Goal: Task Accomplishment & Management: Use online tool/utility

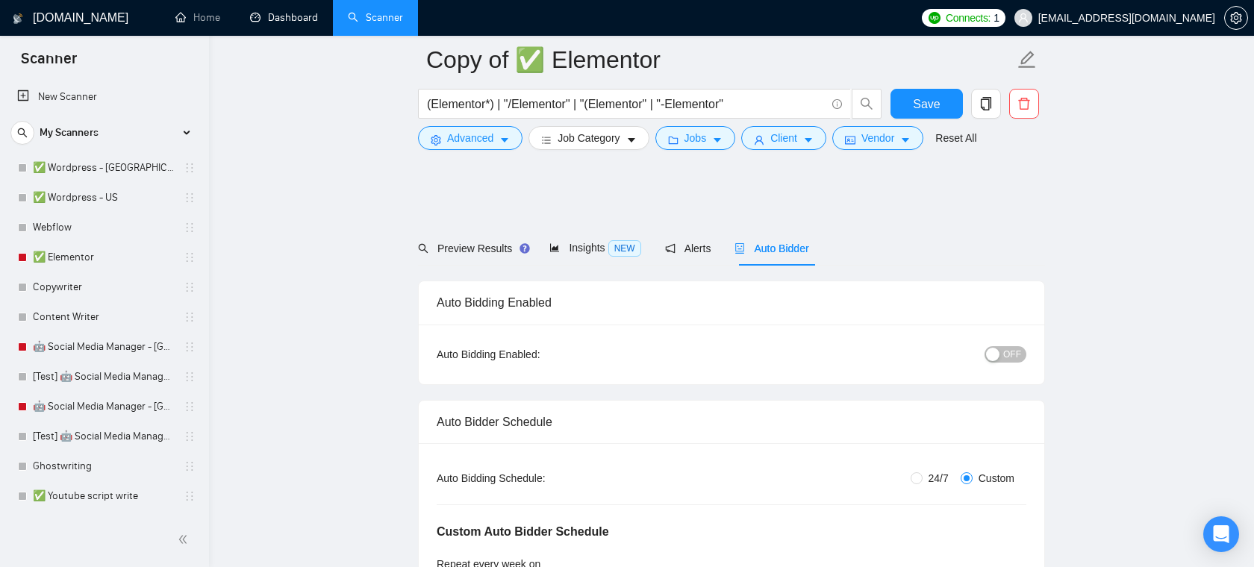
scroll to position [206, 0]
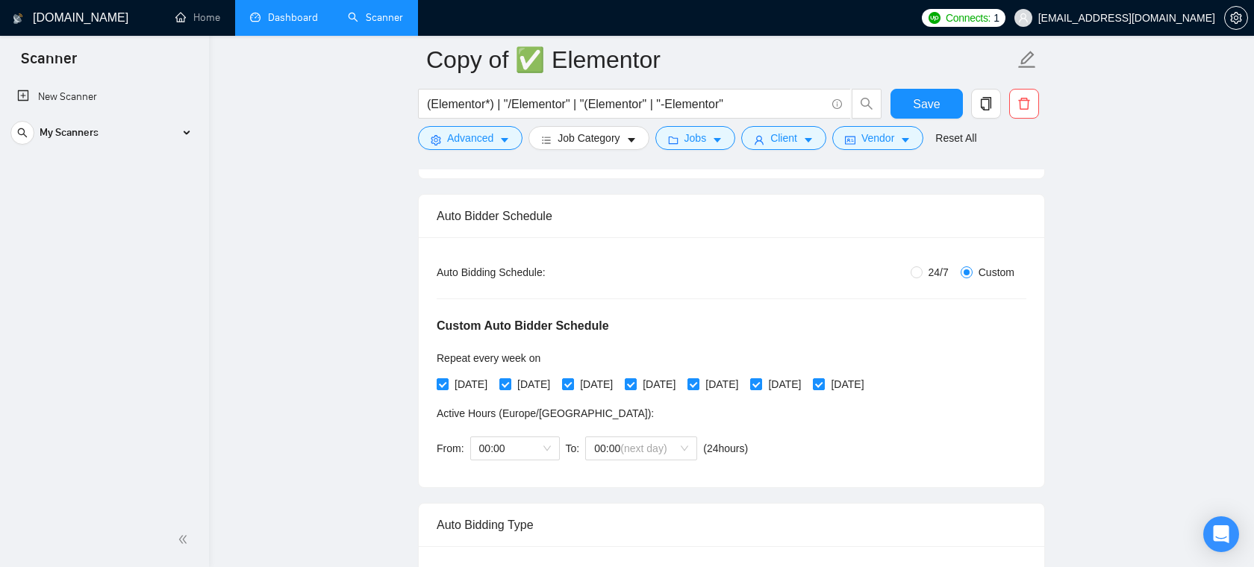
click at [302, 16] on link "Dashboard" at bounding box center [284, 17] width 68 height 13
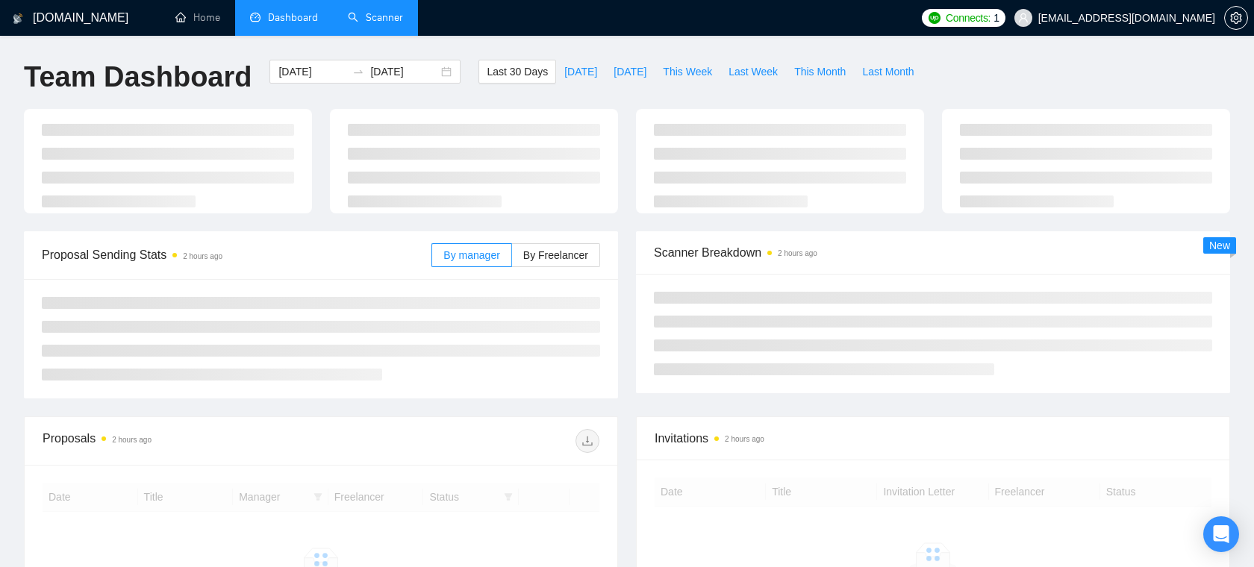
click at [391, 17] on link "Scanner" at bounding box center [375, 17] width 55 height 13
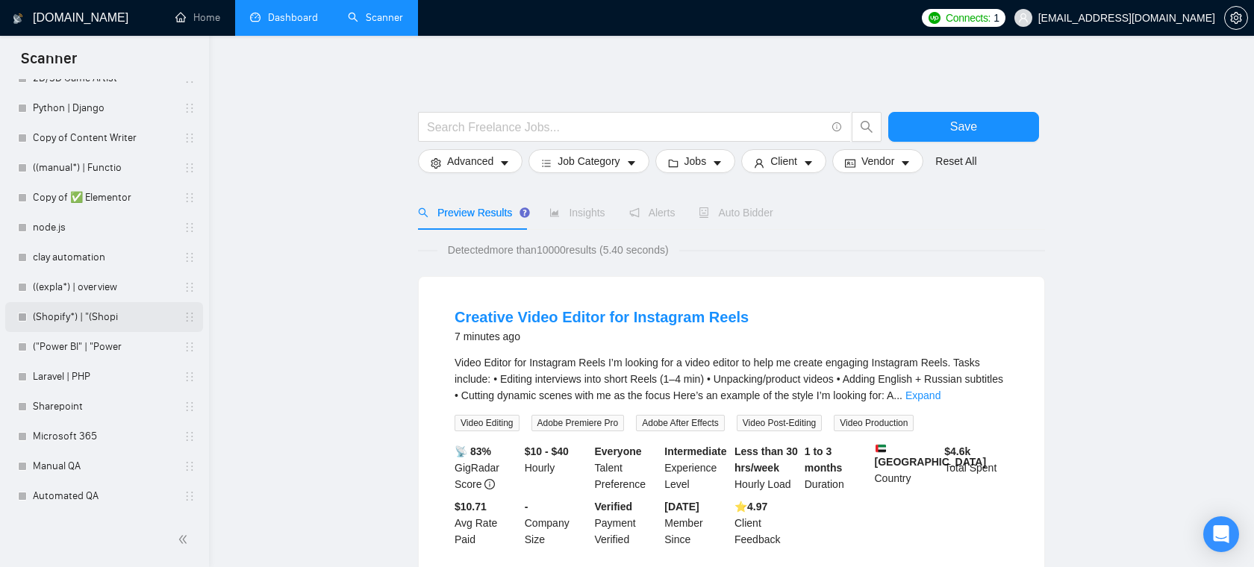
scroll to position [1151, 0]
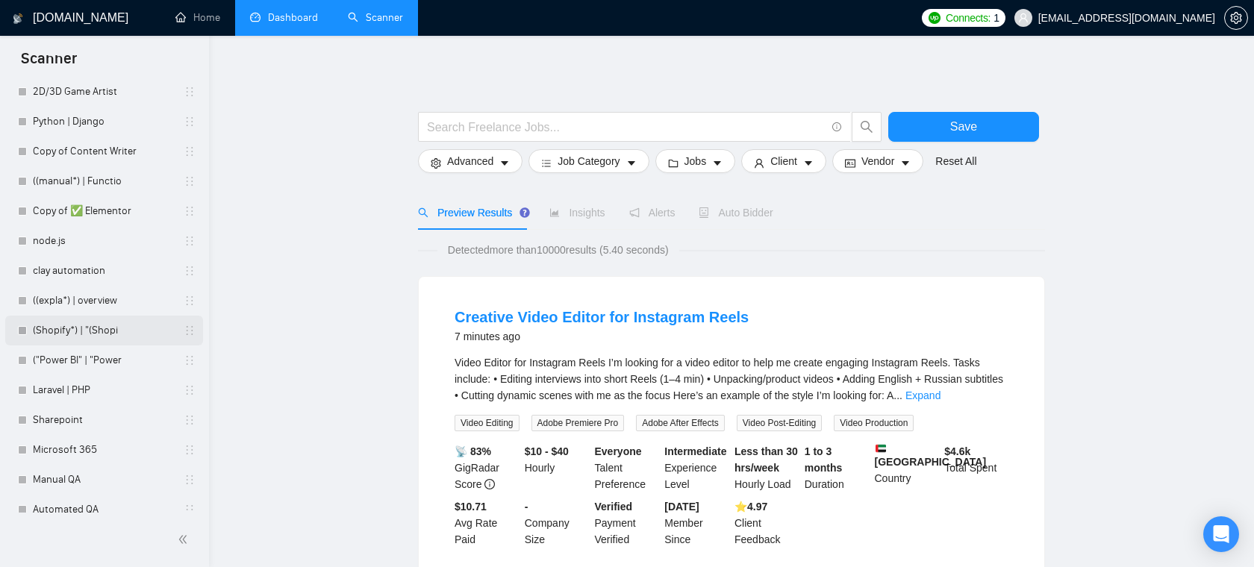
click at [102, 333] on link "(Shopify*) | "(Shopi" at bounding box center [104, 331] width 142 height 30
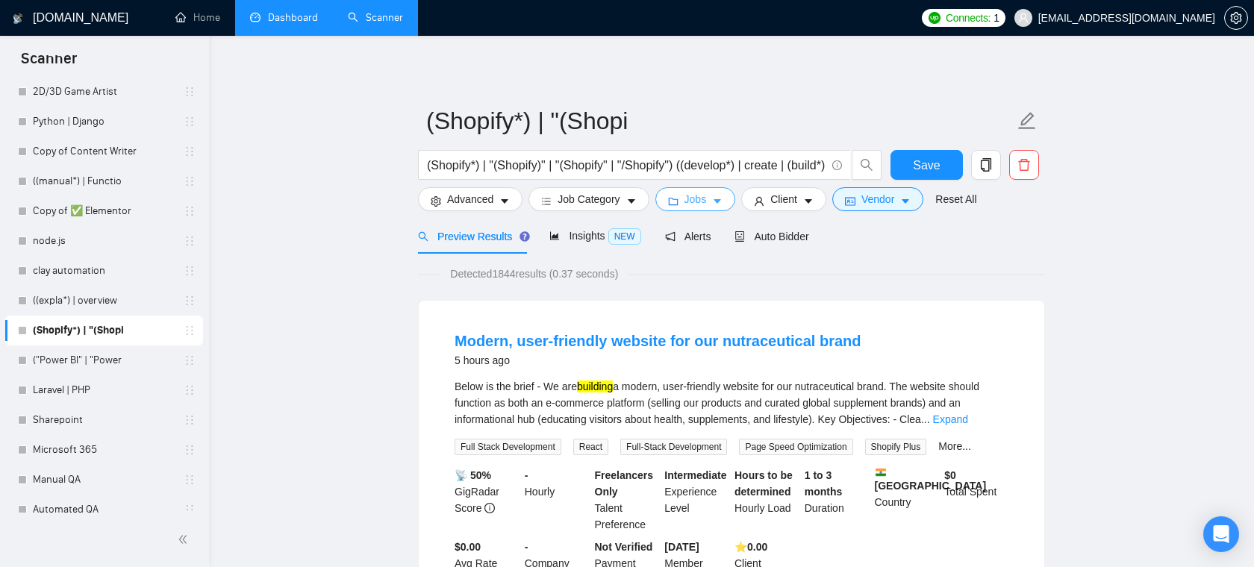
click at [707, 196] on span "Jobs" at bounding box center [696, 199] width 22 height 16
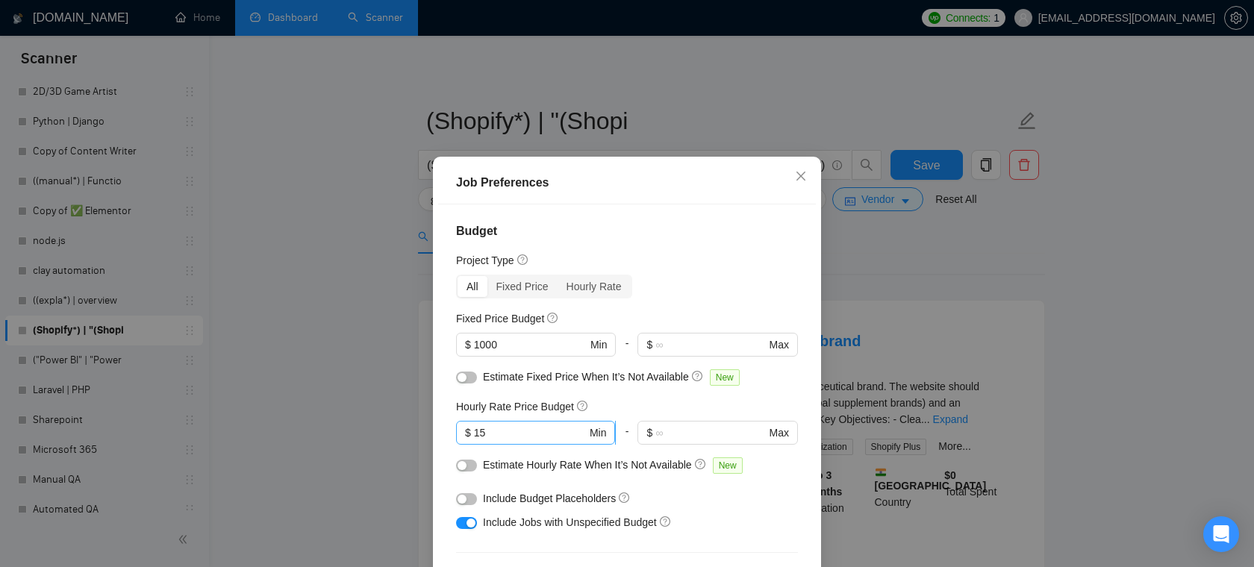
click at [517, 441] on span "$ 15 Min" at bounding box center [535, 433] width 159 height 24
click at [802, 176] on icon "close" at bounding box center [801, 176] width 12 height 12
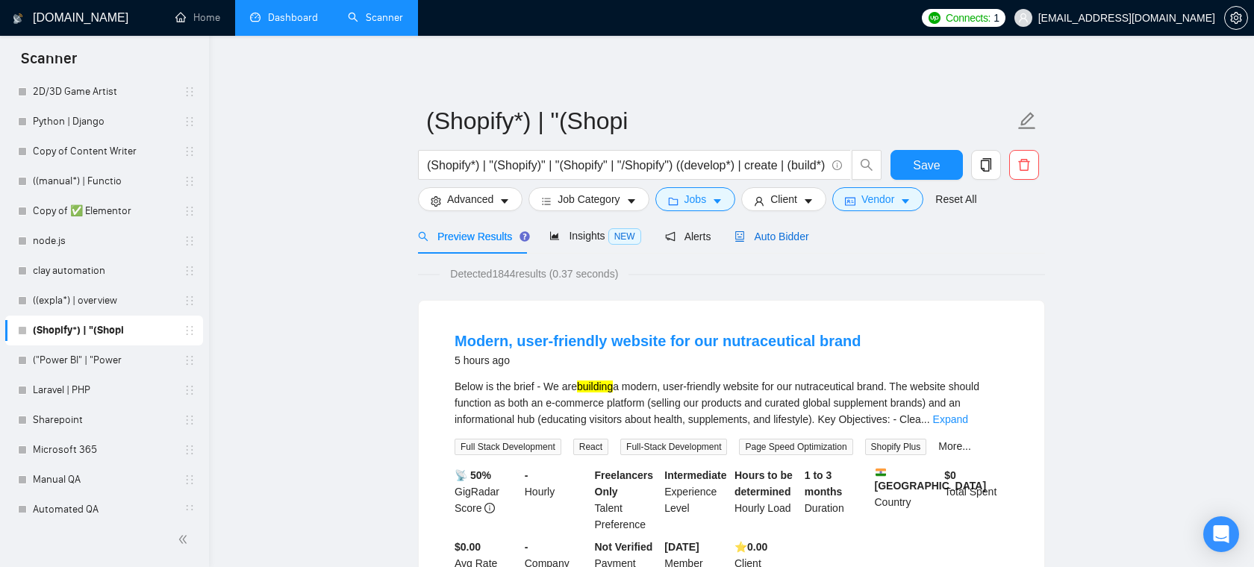
click at [780, 243] on div "Auto Bidder" at bounding box center [772, 236] width 74 height 16
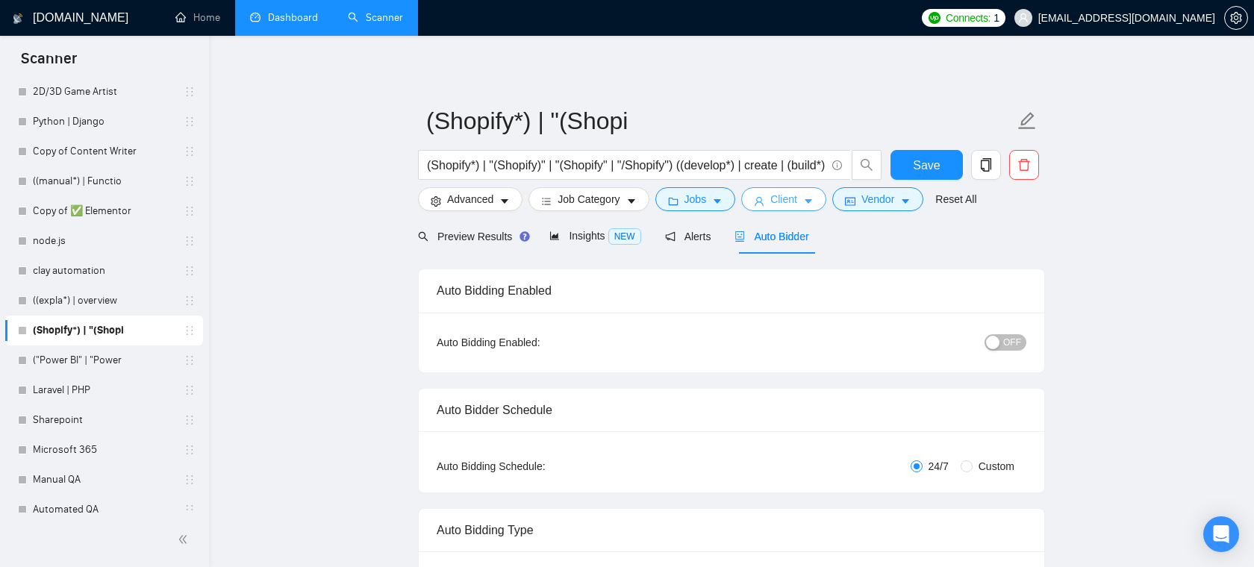
click at [779, 192] on span "Client" at bounding box center [783, 199] width 27 height 16
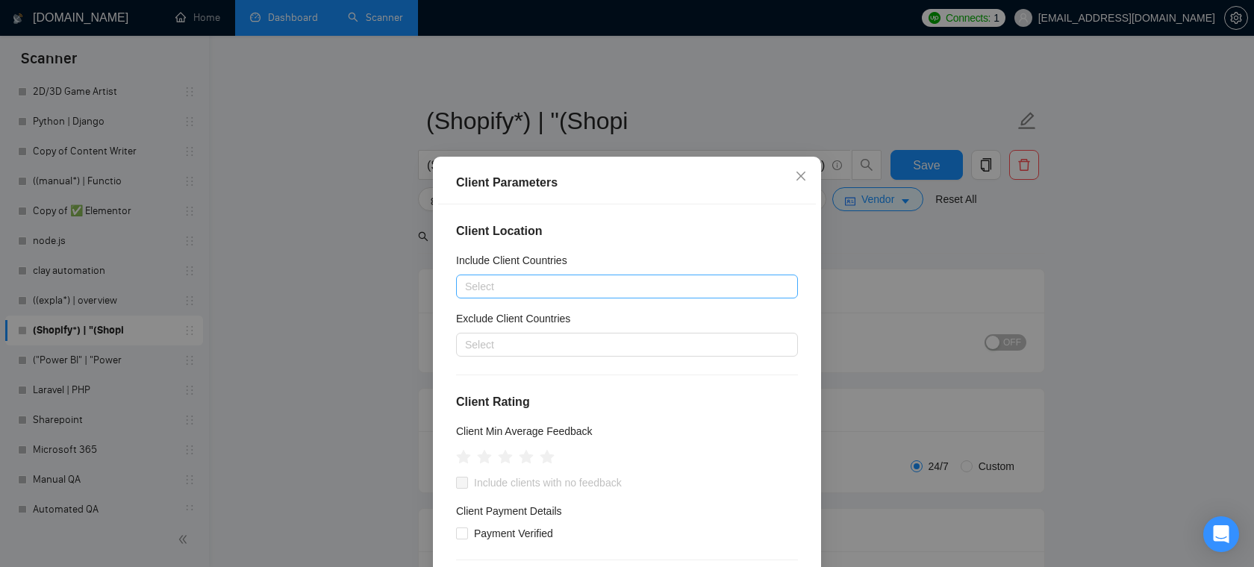
click at [664, 290] on div at bounding box center [619, 287] width 319 height 18
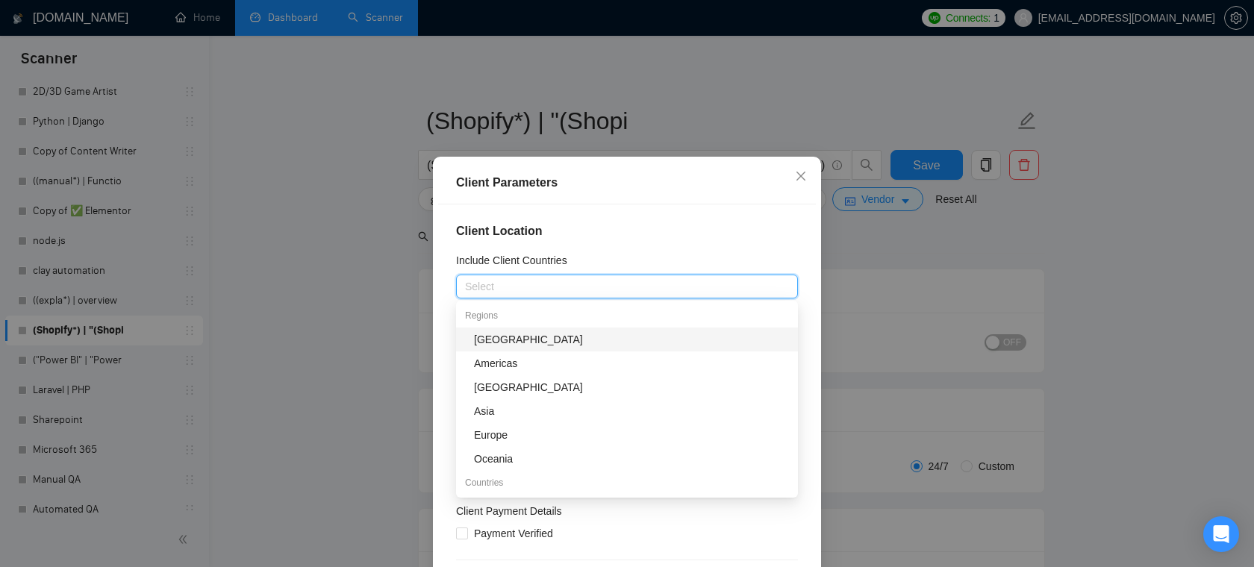
click at [658, 225] on h4 "Client Location" at bounding box center [627, 231] width 342 height 18
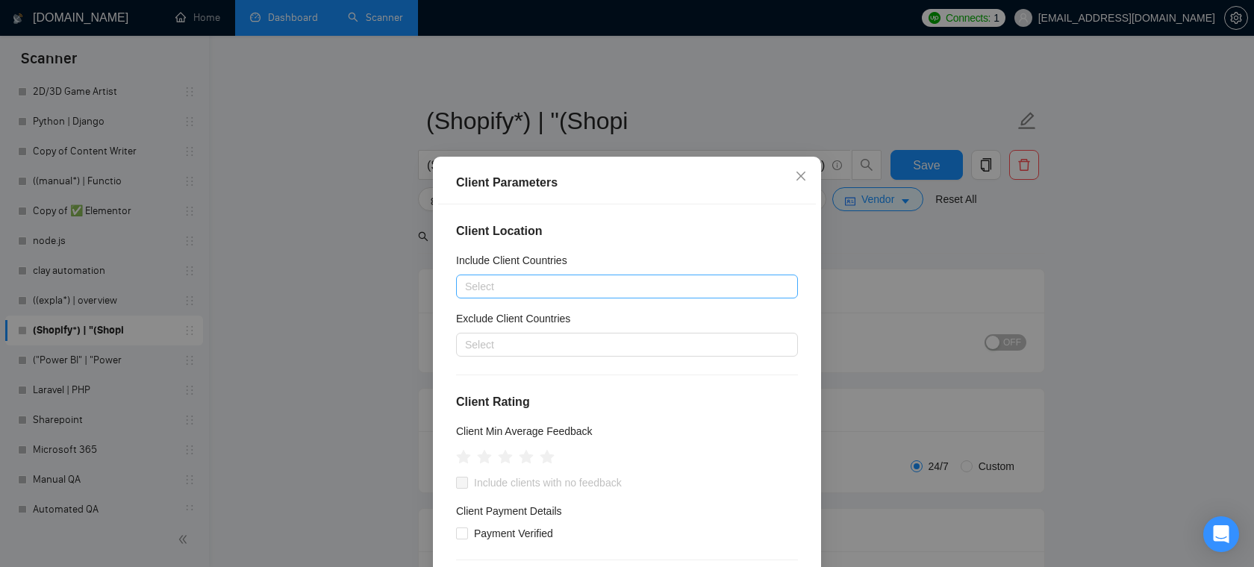
click at [629, 278] on div at bounding box center [619, 287] width 319 height 18
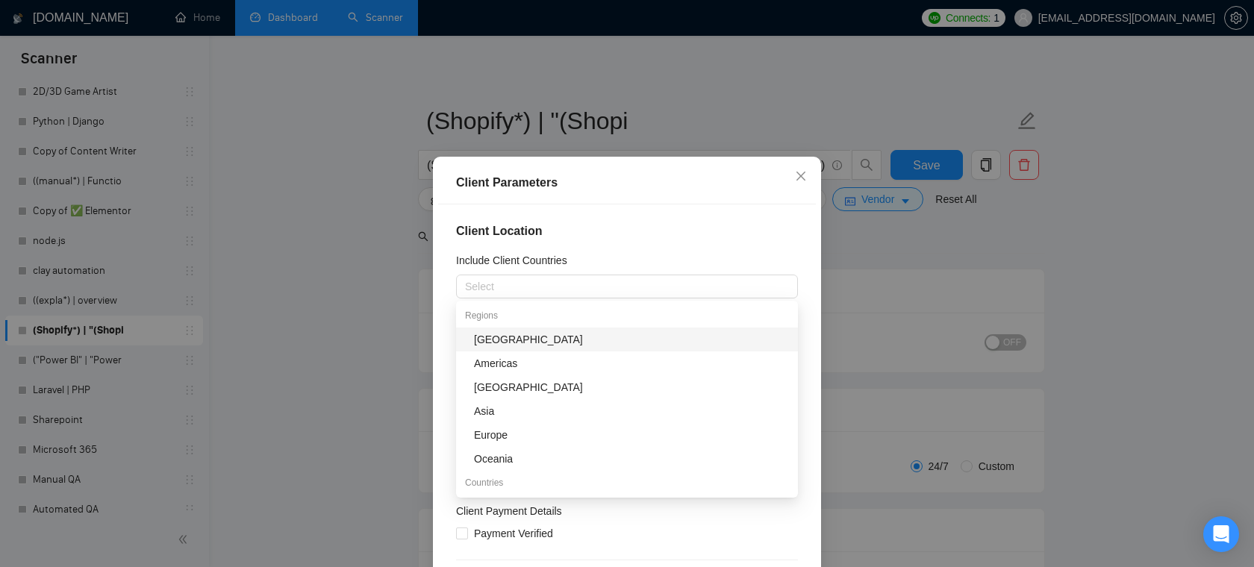
click at [655, 222] on h4 "Client Location" at bounding box center [627, 231] width 342 height 18
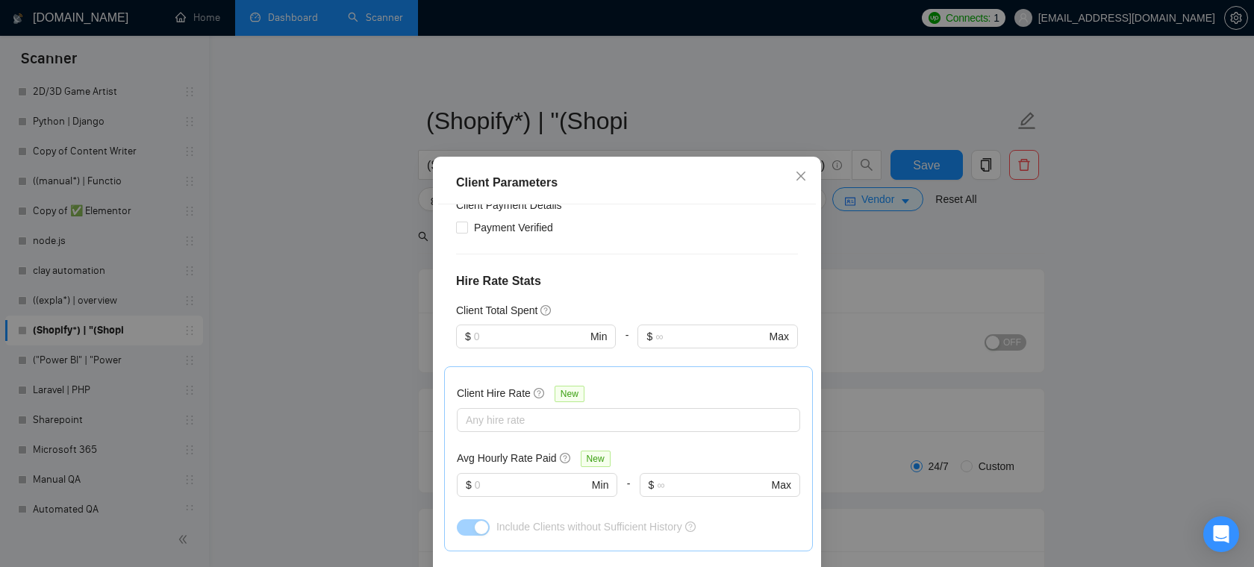
scroll to position [331, 0]
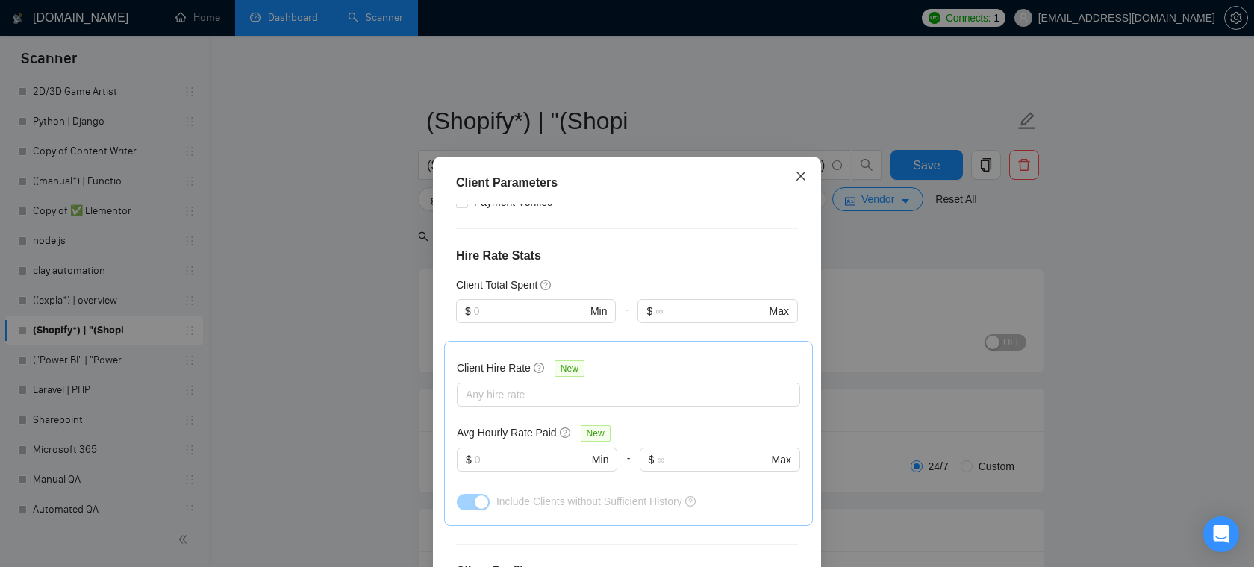
click at [808, 175] on span "Close" at bounding box center [801, 177] width 40 height 40
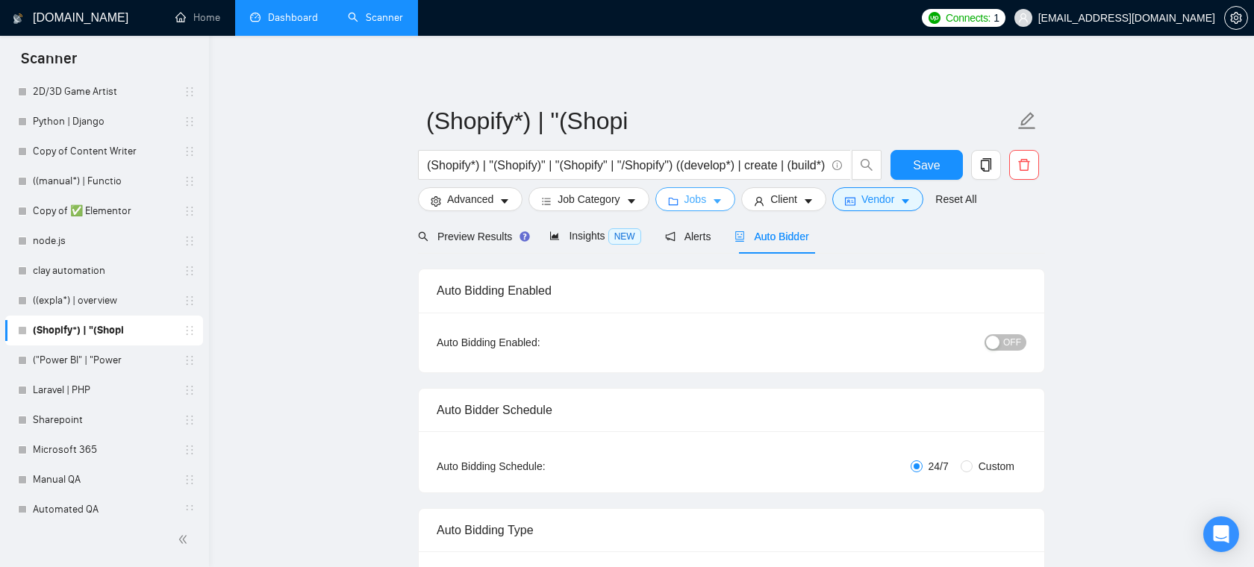
click at [691, 199] on span "Jobs" at bounding box center [696, 199] width 22 height 16
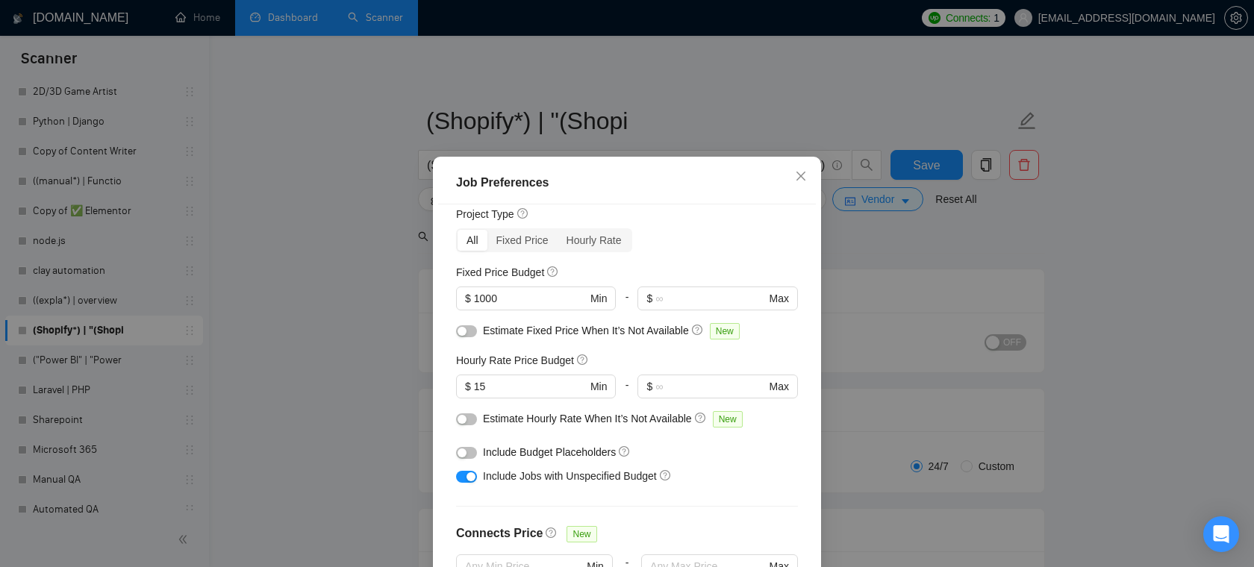
scroll to position [51, 0]
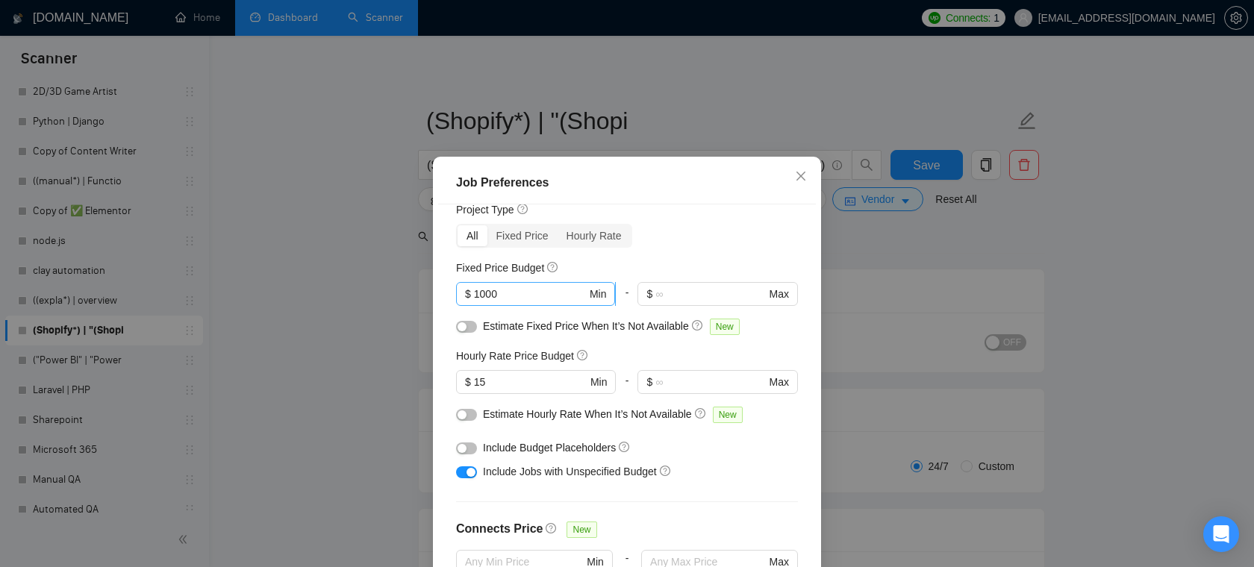
click at [551, 286] on input "1000" at bounding box center [530, 294] width 113 height 16
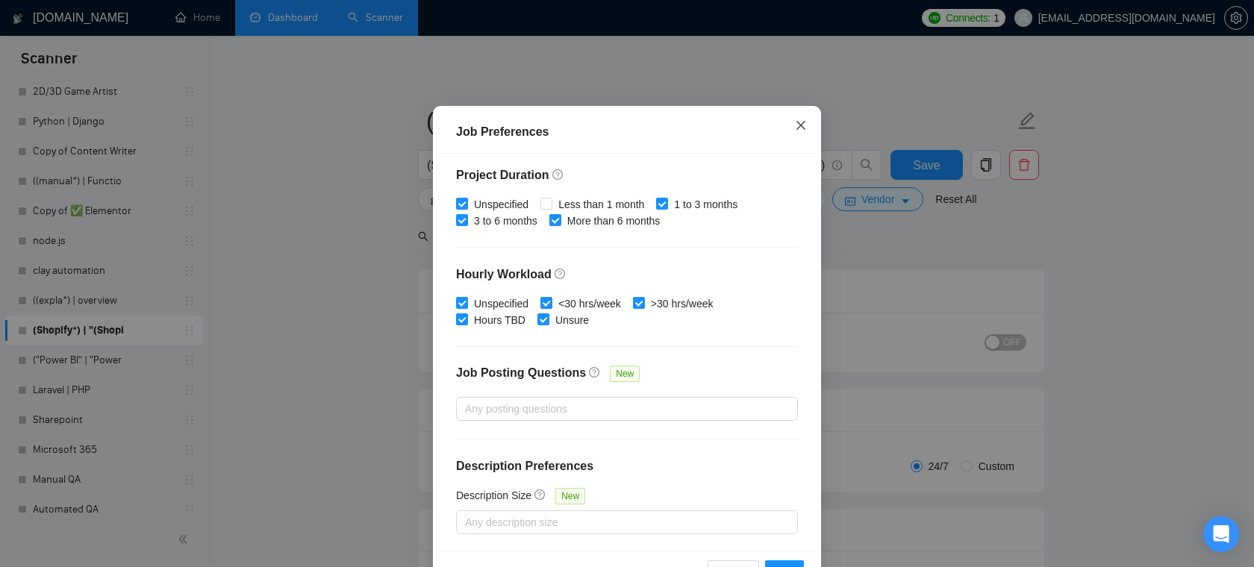
click at [799, 119] on icon "close" at bounding box center [801, 125] width 12 height 12
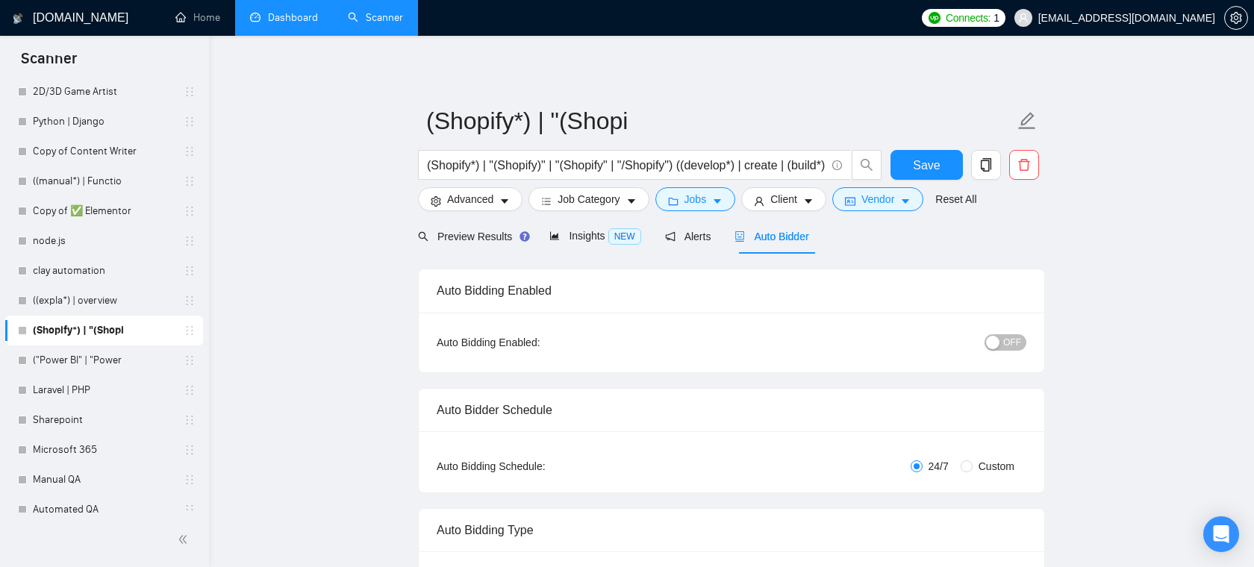
scroll to position [33, 0]
click at [498, 201] on button "Advanced" at bounding box center [470, 199] width 105 height 24
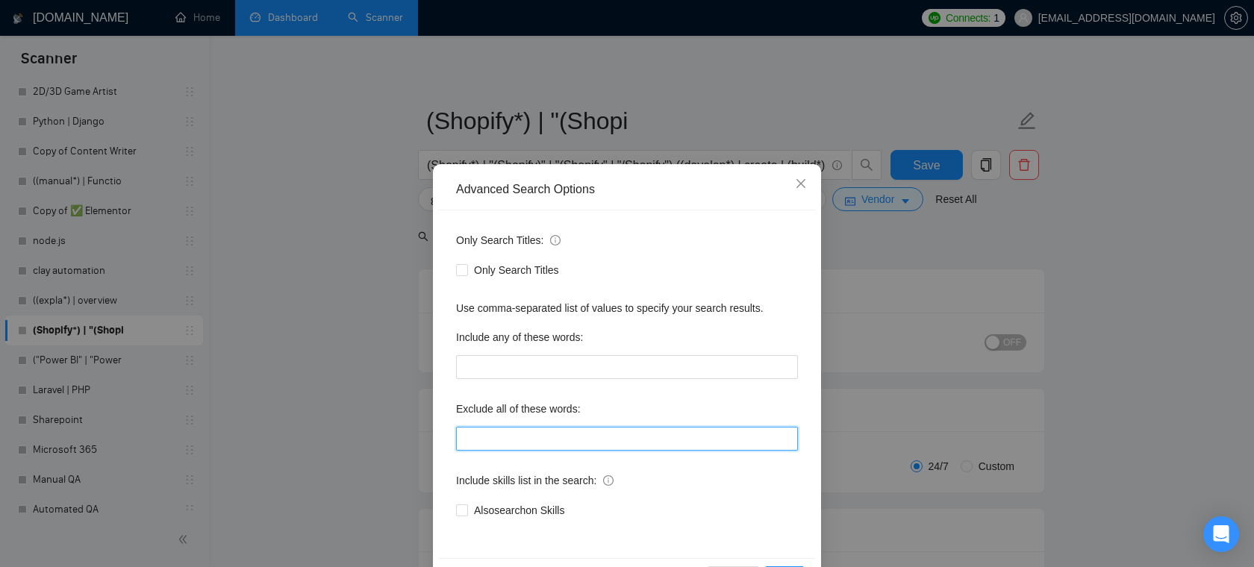
click at [526, 432] on input "text" at bounding box center [627, 439] width 342 height 24
type input "amazon"
click at [800, 191] on span "Close" at bounding box center [801, 184] width 40 height 40
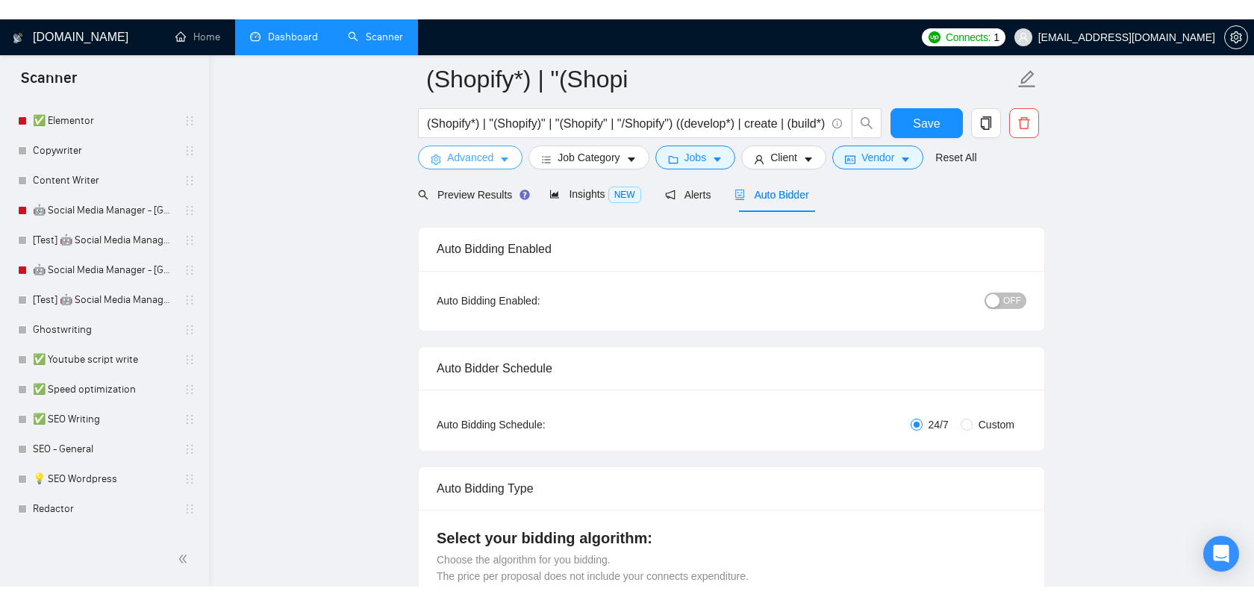
scroll to position [0, 0]
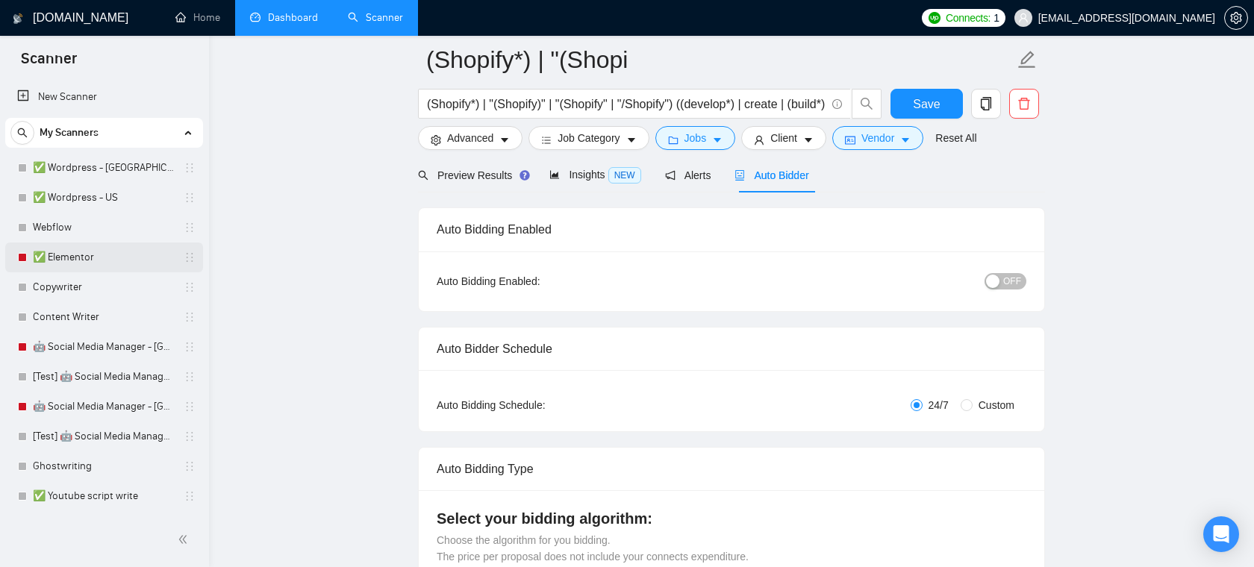
click at [76, 255] on link "✅ Elementor" at bounding box center [104, 258] width 142 height 30
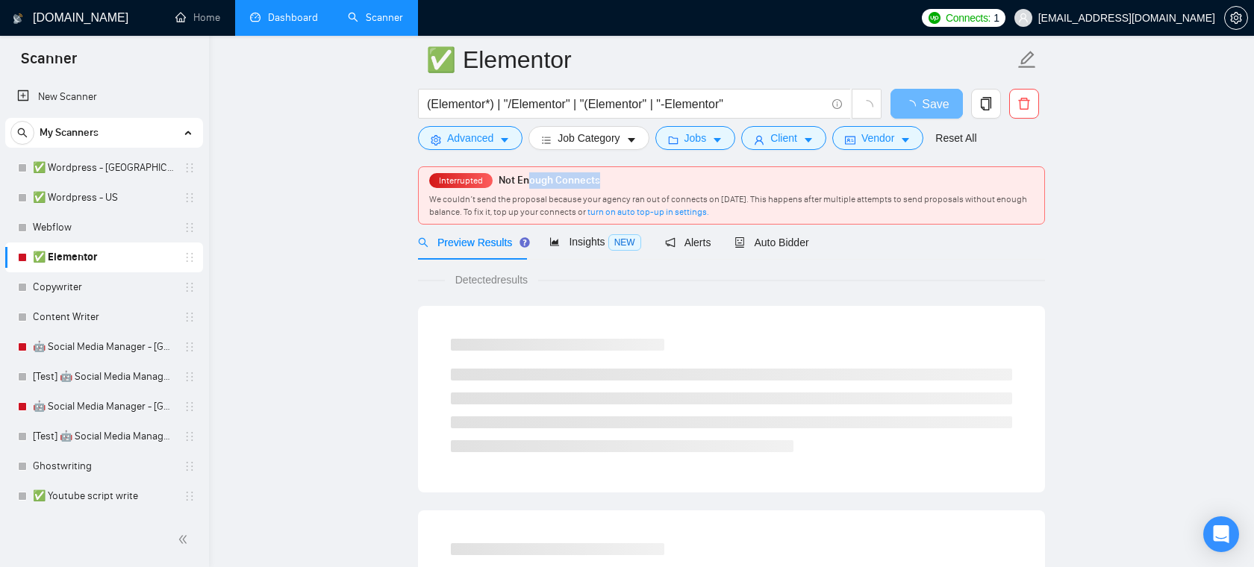
drag, startPoint x: 617, startPoint y: 175, endPoint x: 526, endPoint y: 172, distance: 91.1
click at [526, 172] on div "Interrupted Not Enough Connects We couldn’t send the proposal because your agen…" at bounding box center [732, 195] width 626 height 57
drag, startPoint x: 644, startPoint y: 196, endPoint x: 714, endPoint y: 196, distance: 69.4
click at [649, 196] on span "We couldn’t send the proposal because your agency ran out of connects on [DATE]…" at bounding box center [728, 205] width 598 height 23
click at [729, 196] on span "We couldn’t send the proposal because your agency ran out of connects on [DATE]…" at bounding box center [728, 205] width 598 height 23
